Goal: Download file/media

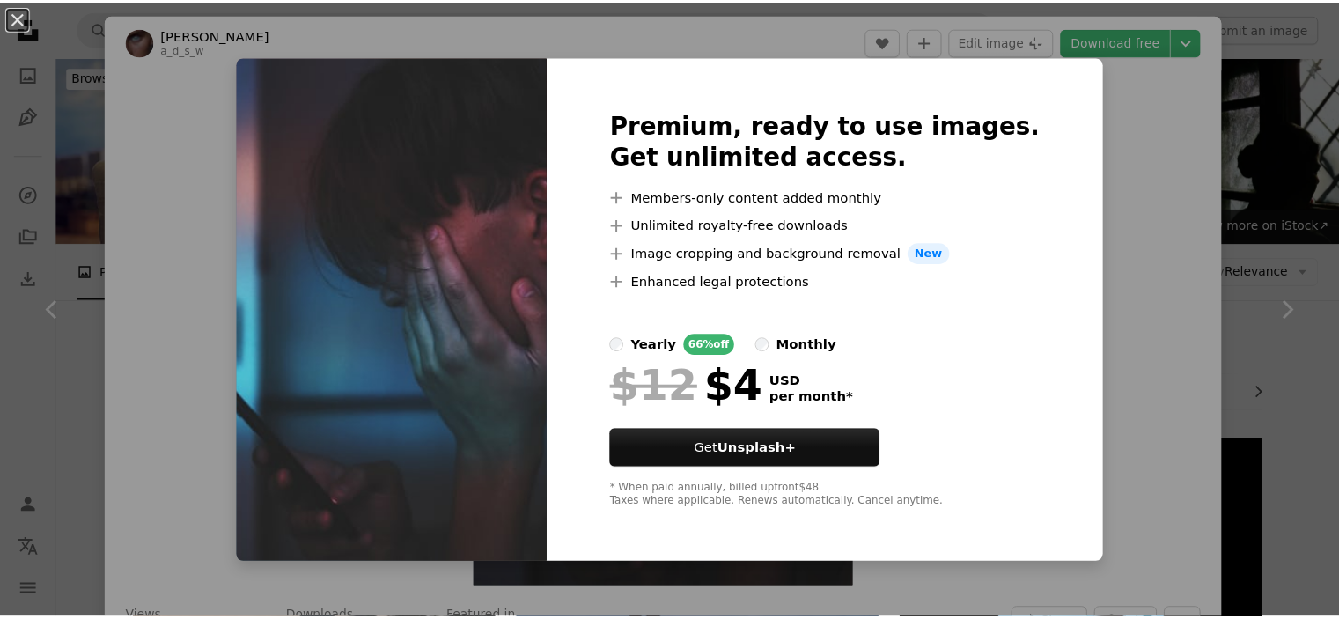
scroll to position [2376, 0]
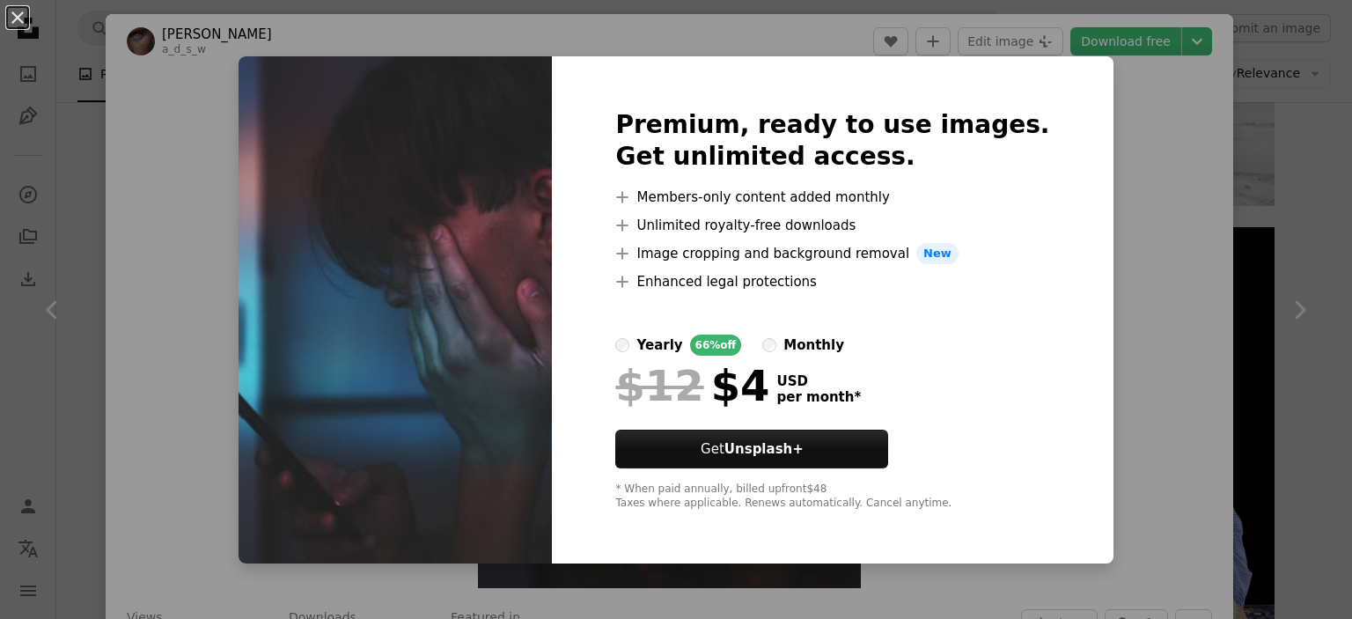
click at [1149, 126] on div "An X shape Premium, ready to use images. Get unlimited access. A plus sign Memb…" at bounding box center [676, 309] width 1352 height 619
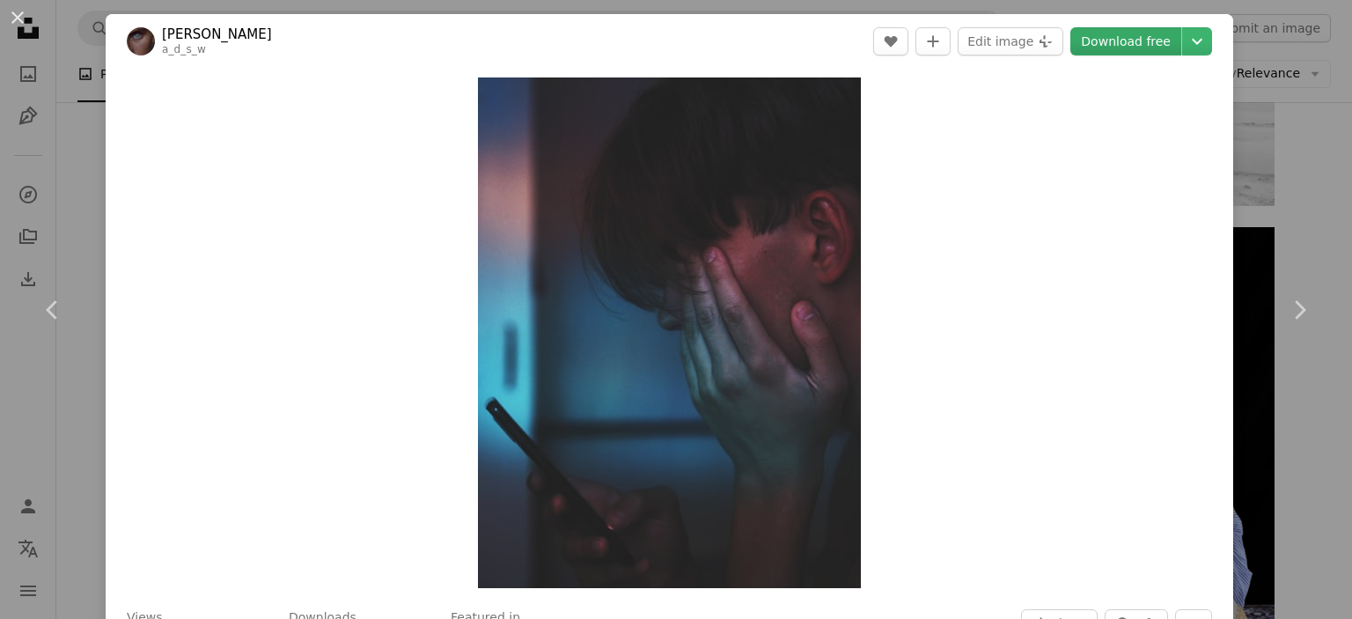
click at [1137, 43] on link "Download free" at bounding box center [1125, 41] width 111 height 28
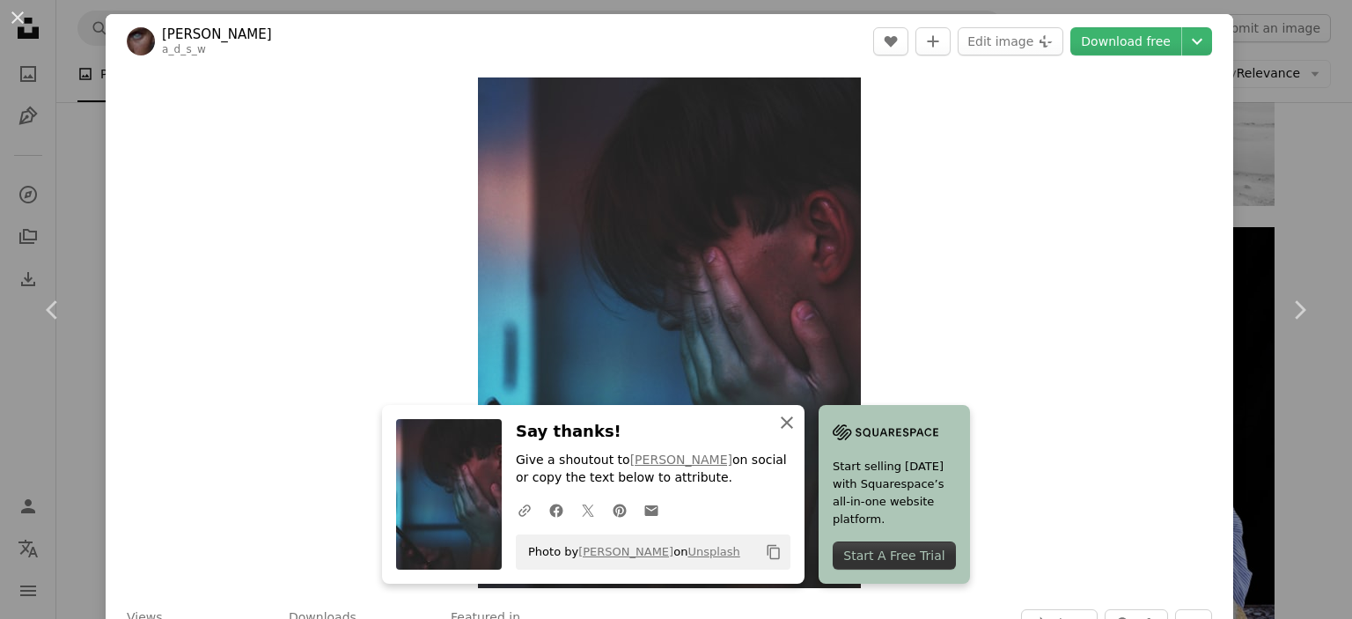
click at [778, 428] on icon "An X shape" at bounding box center [786, 422] width 21 height 21
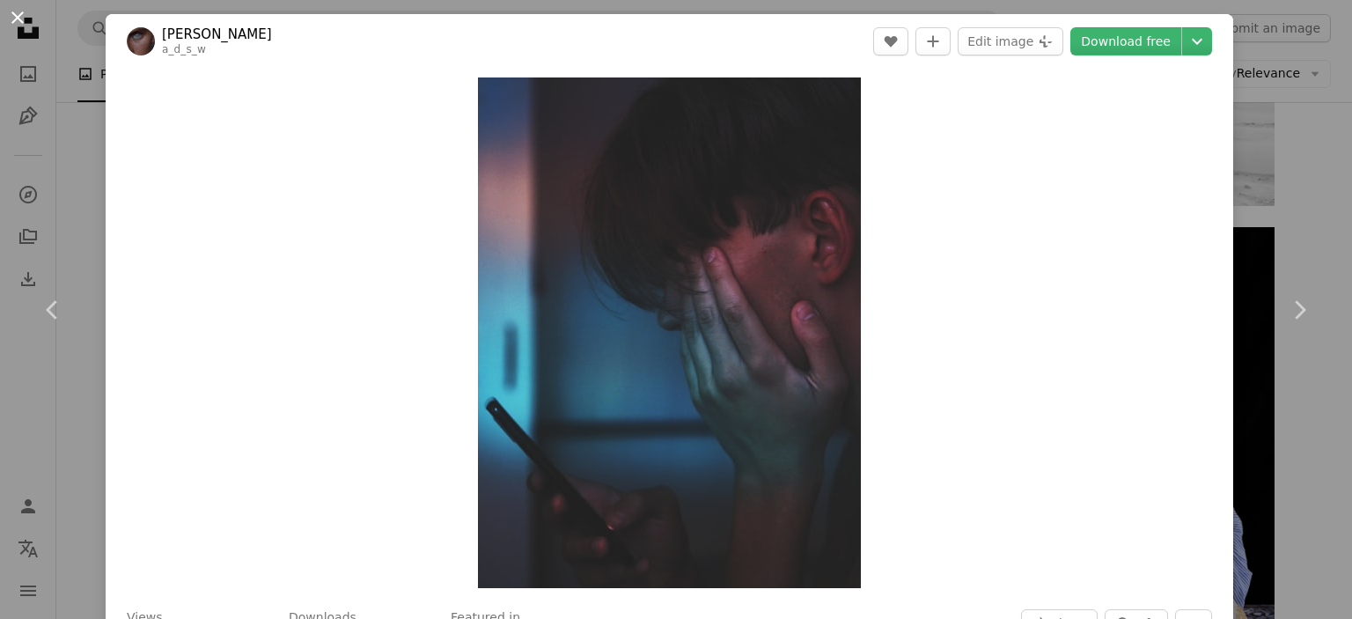
click at [14, 16] on button "An X shape" at bounding box center [17, 17] width 21 height 21
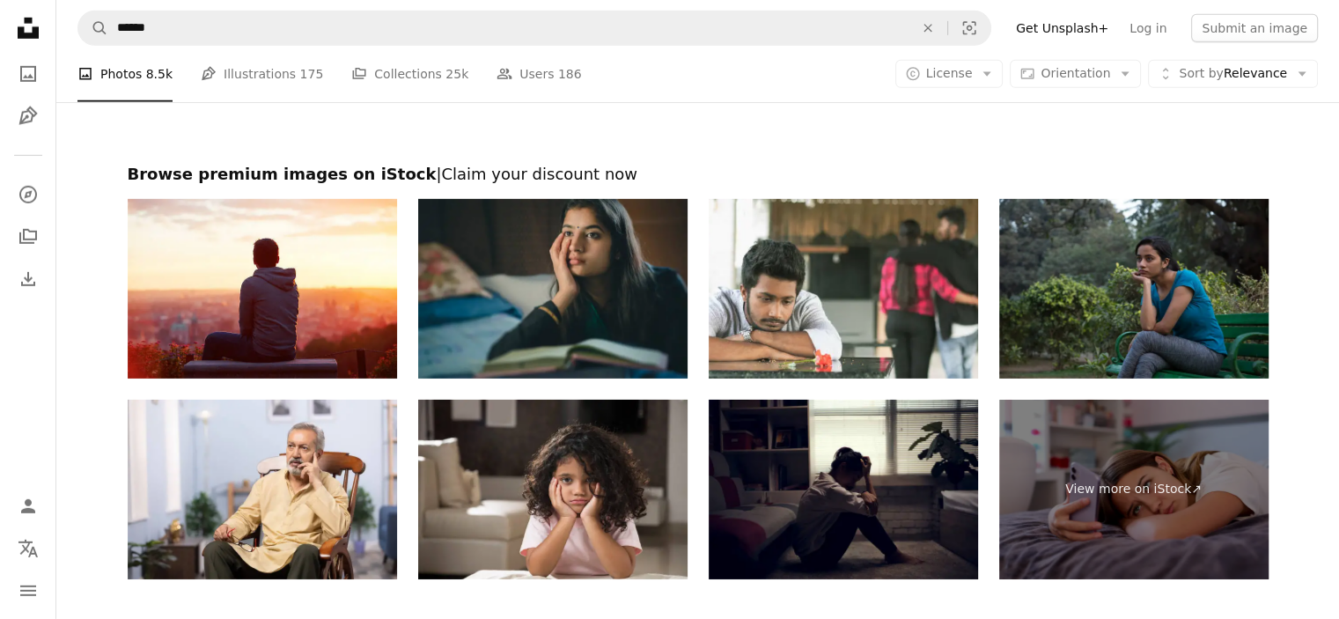
scroll to position [5633, 0]
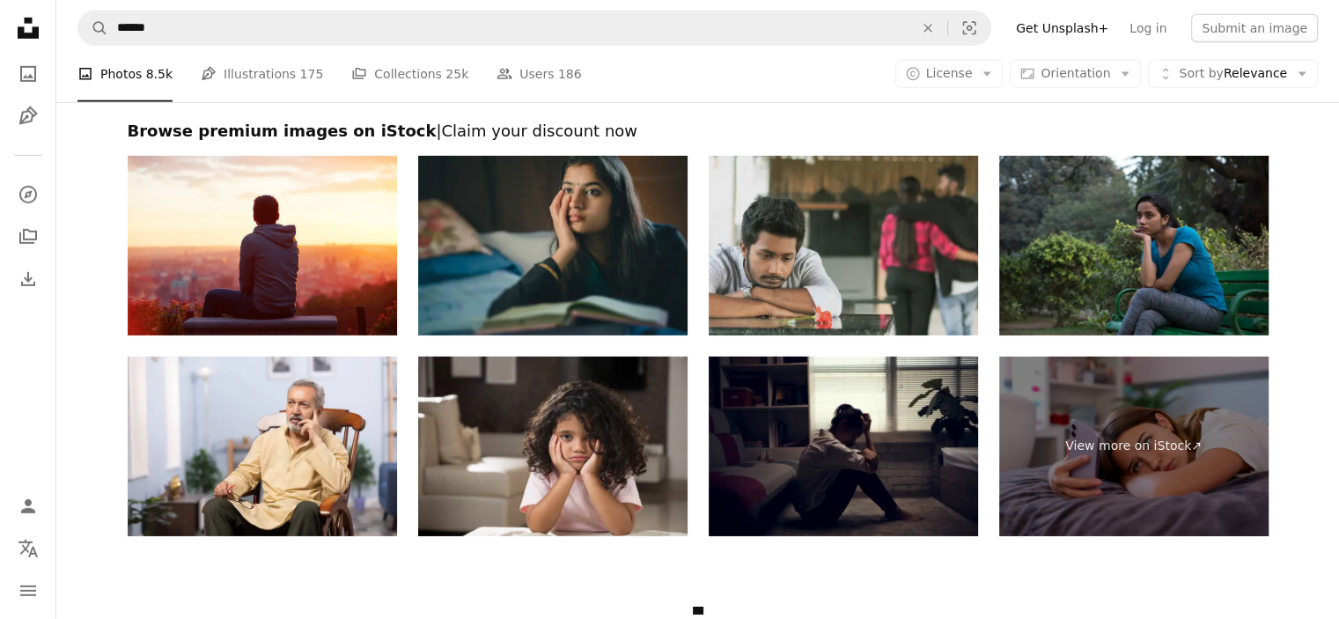
click at [844, 235] on img at bounding box center [842, 246] width 269 height 180
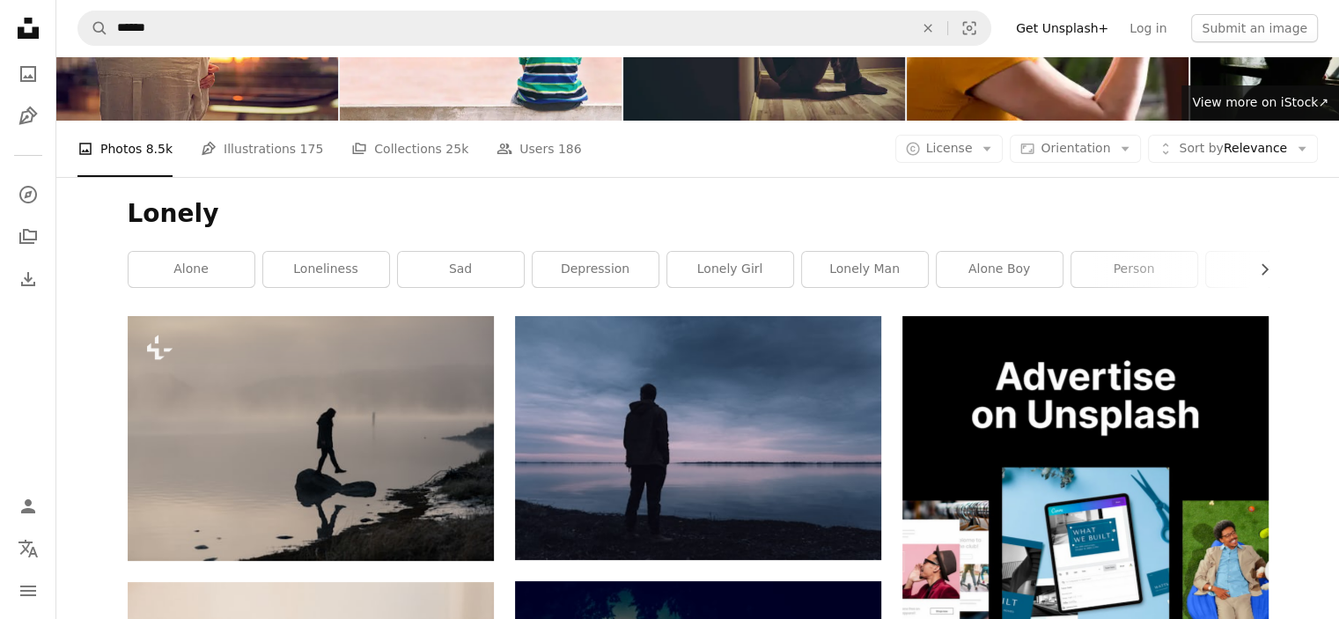
scroll to position [120, 0]
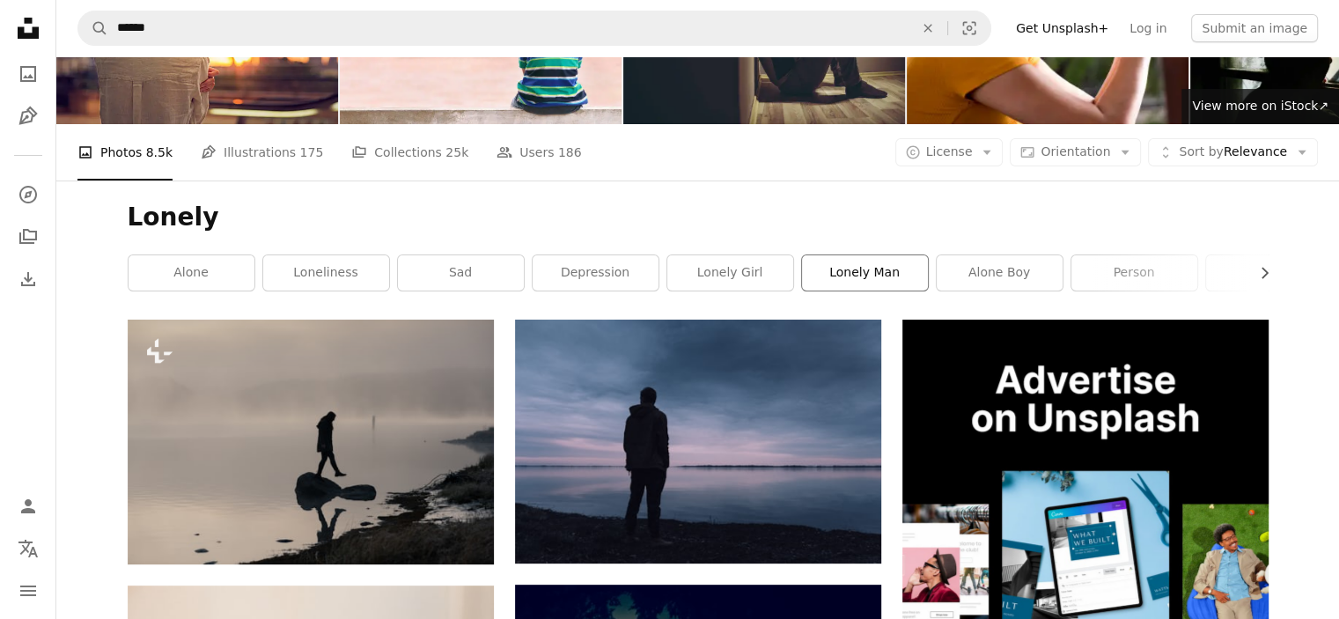
click at [862, 258] on link "lonely man" at bounding box center [865, 272] width 126 height 35
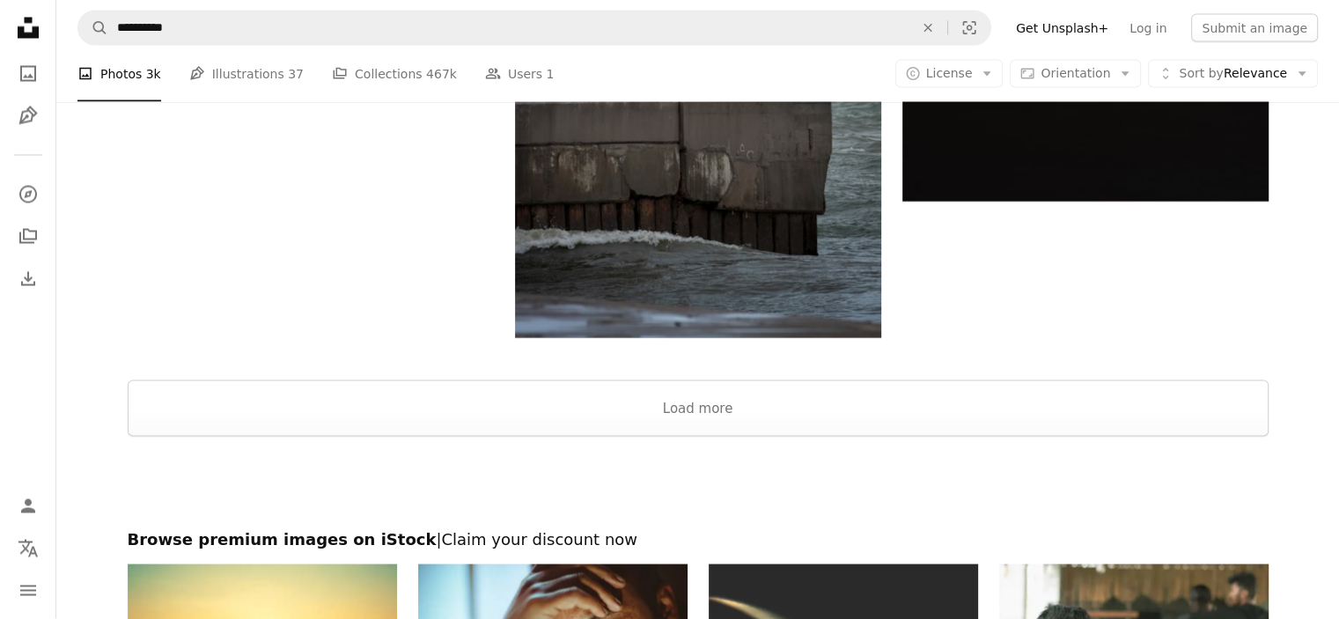
scroll to position [2996, 0]
